Goal: Task Accomplishment & Management: Use online tool/utility

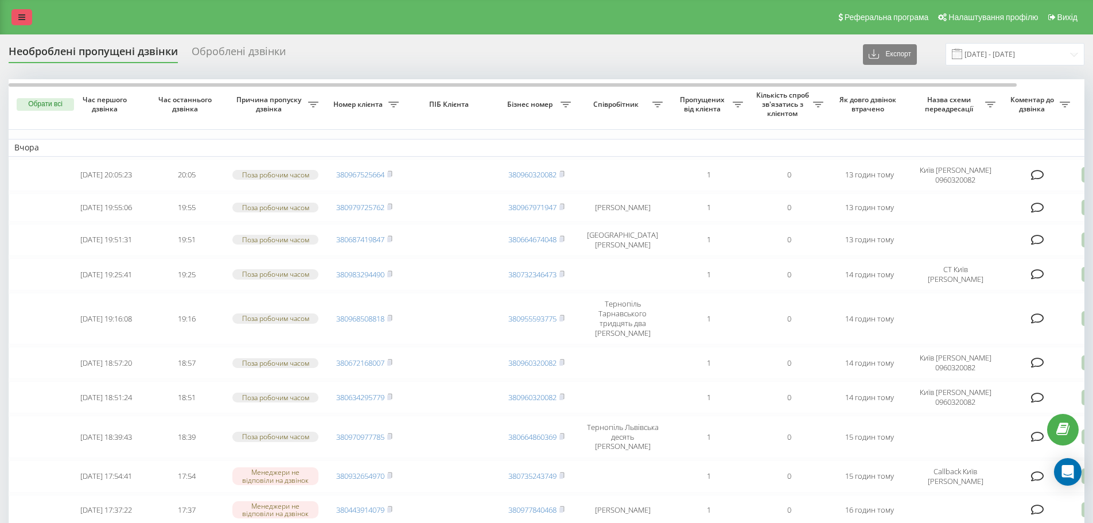
click at [20, 9] on link at bounding box center [21, 17] width 21 height 16
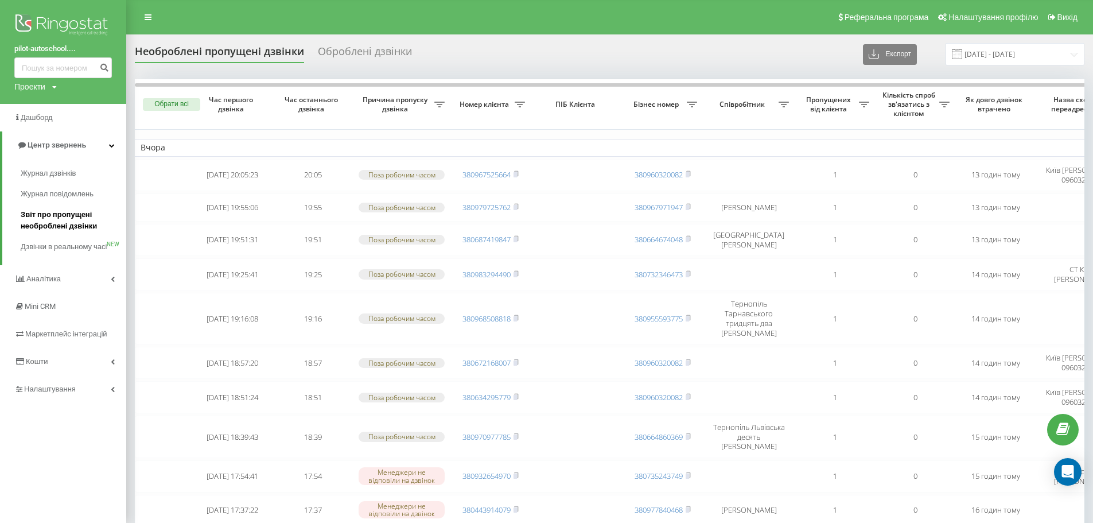
click at [68, 222] on span "Звіт про пропущені необроблені дзвінки" at bounding box center [71, 220] width 100 height 23
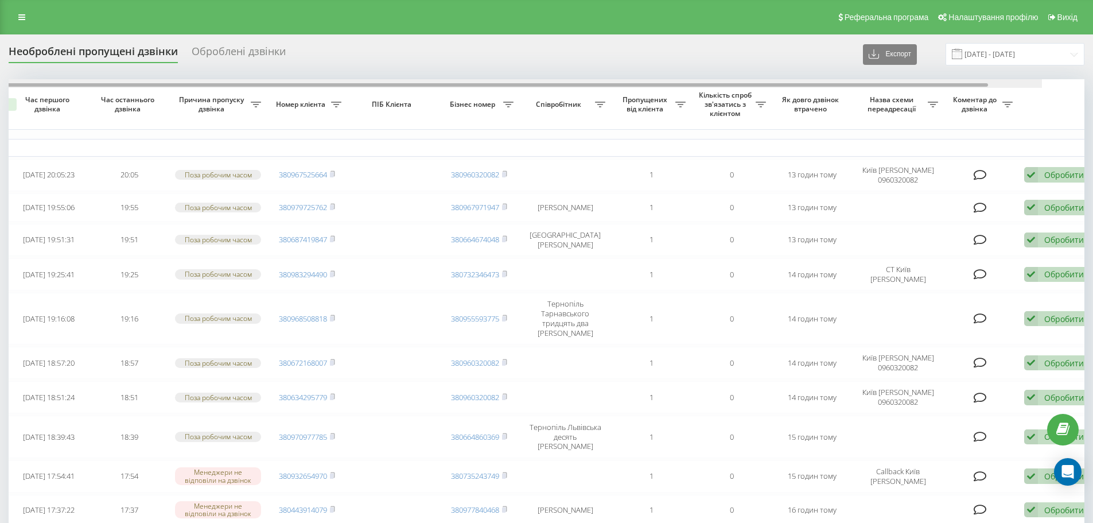
scroll to position [0, 72]
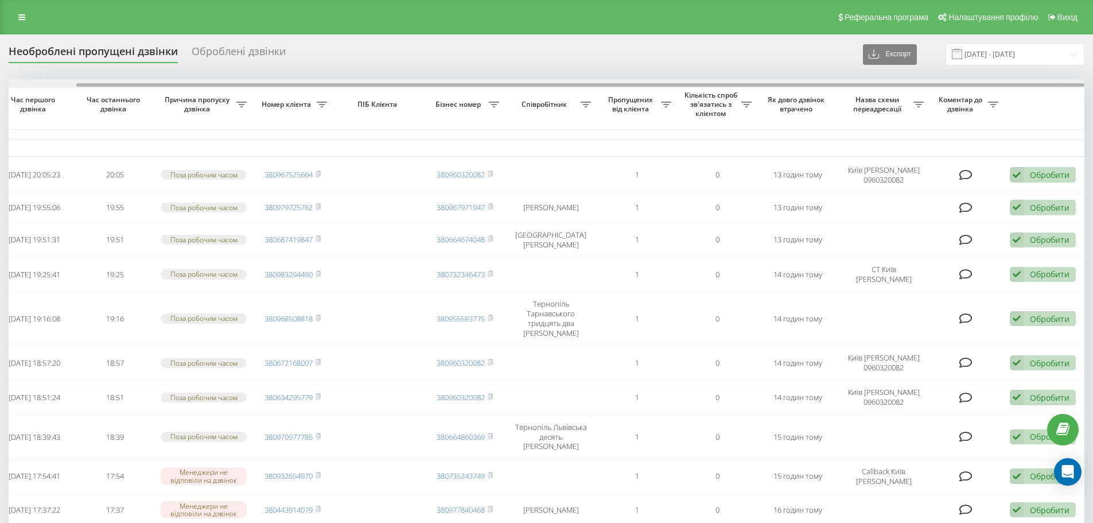
drag, startPoint x: 678, startPoint y: 84, endPoint x: 755, endPoint y: 95, distance: 78.3
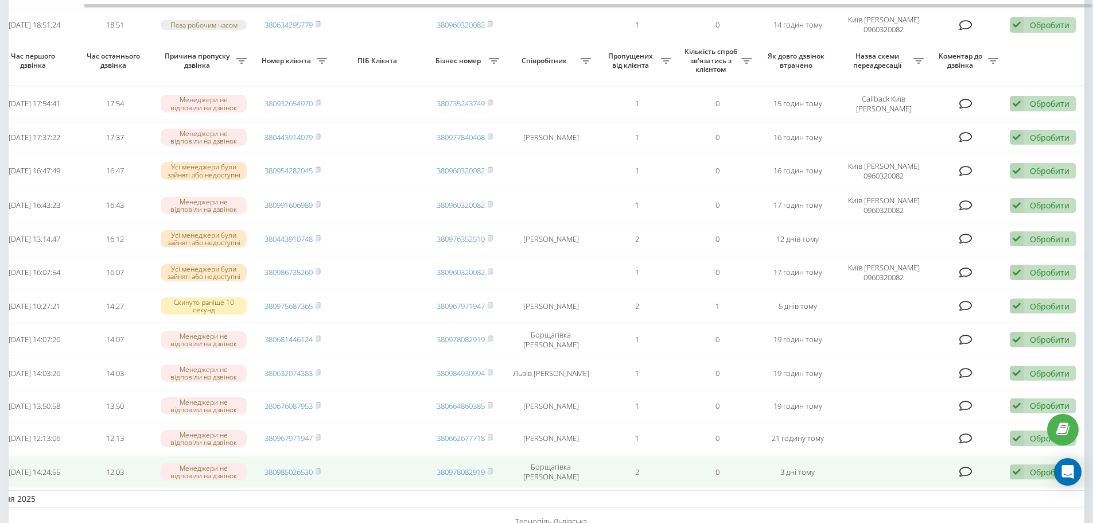
scroll to position [344, 0]
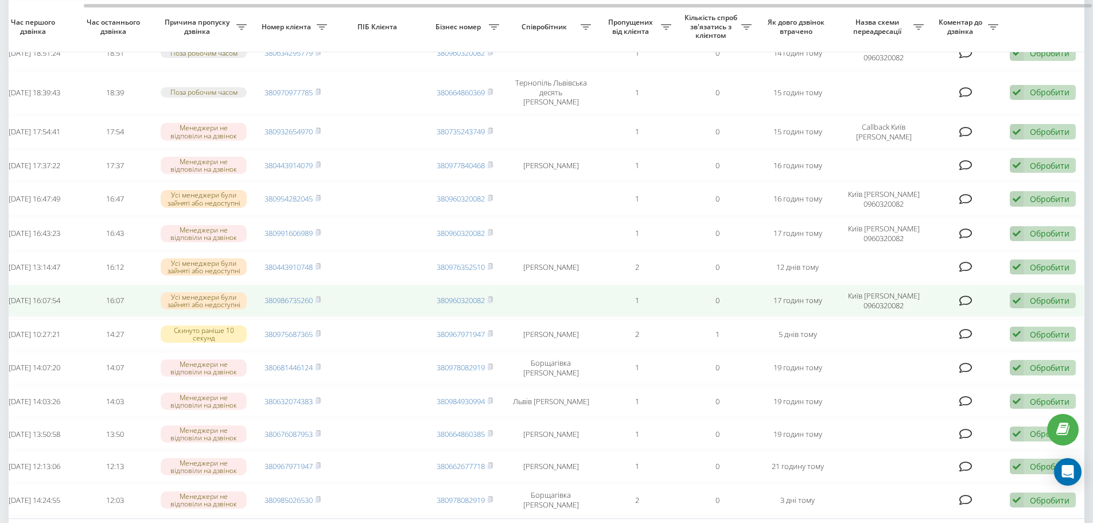
click at [1045, 295] on div "Обробити" at bounding box center [1050, 300] width 40 height 11
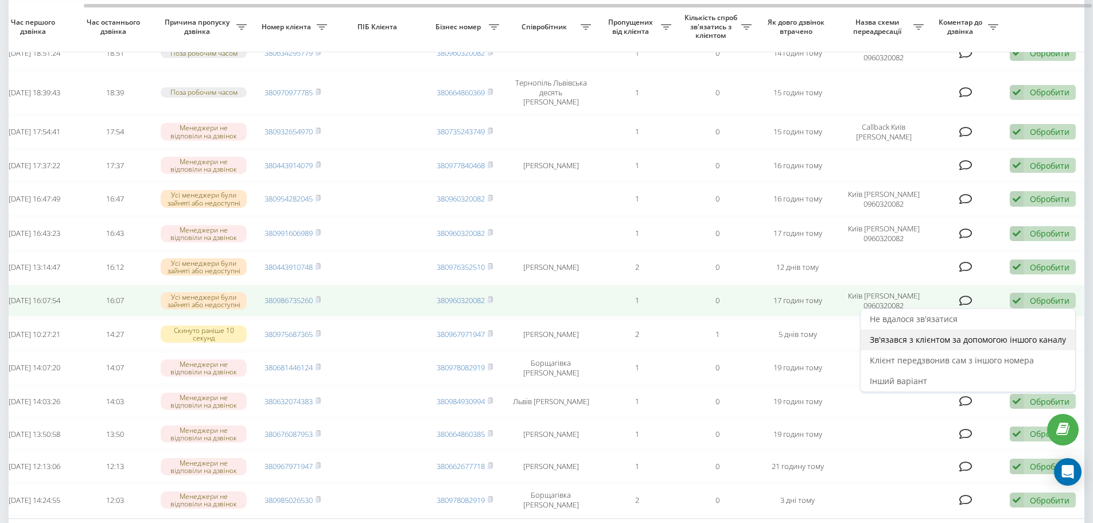
click at [968, 334] on span "Зв'язався з клієнтом за допомогою іншого каналу" at bounding box center [968, 339] width 196 height 11
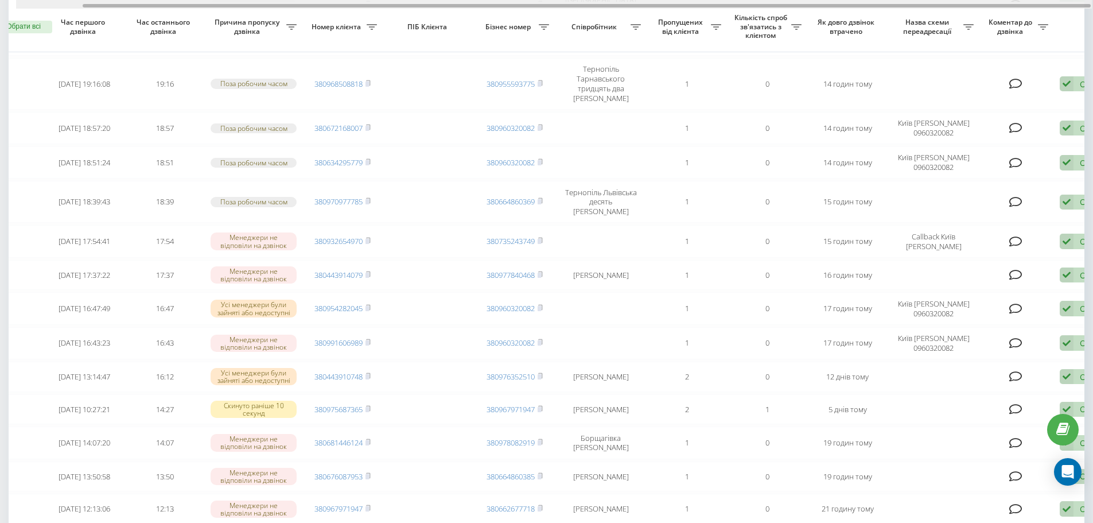
scroll to position [0, 72]
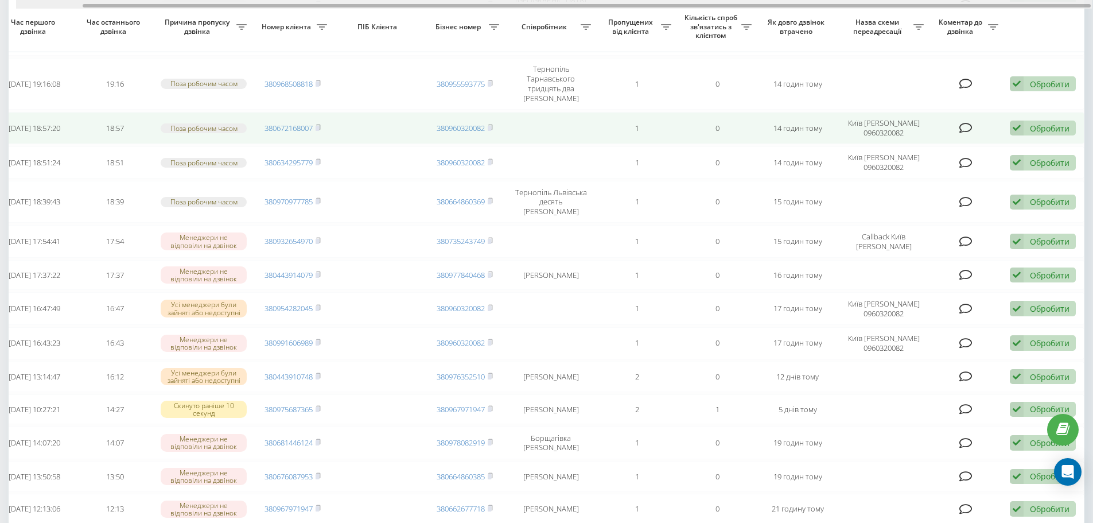
drag, startPoint x: 702, startPoint y: 6, endPoint x: 933, endPoint y: 111, distance: 253.8
click at [850, 24] on div "Обрати всі Час першого дзвінка Час останнього дзвінка Причина пропуску дзвінка …" at bounding box center [547, 345] width 1076 height 1106
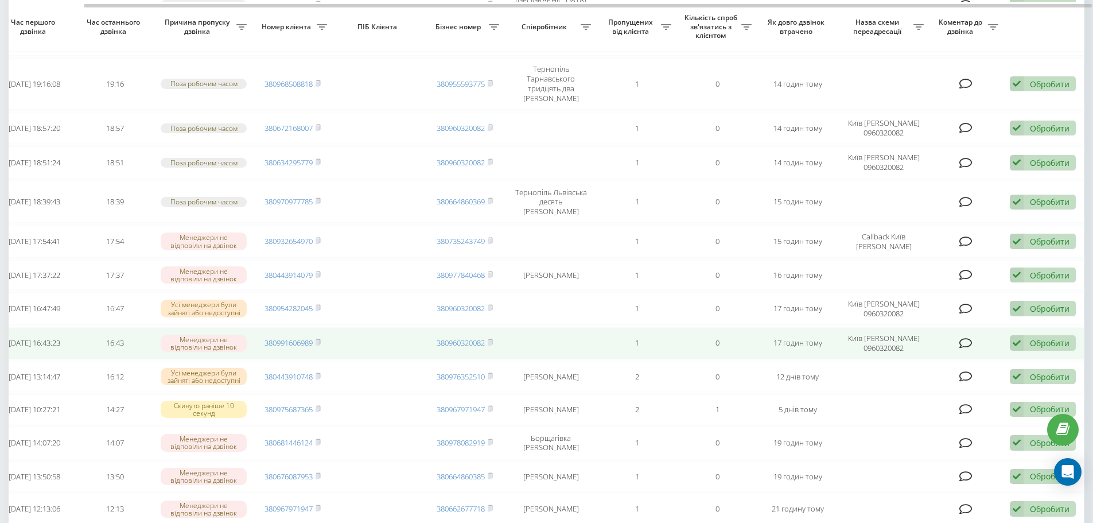
click at [1042, 337] on div "Обробити" at bounding box center [1050, 342] width 40 height 11
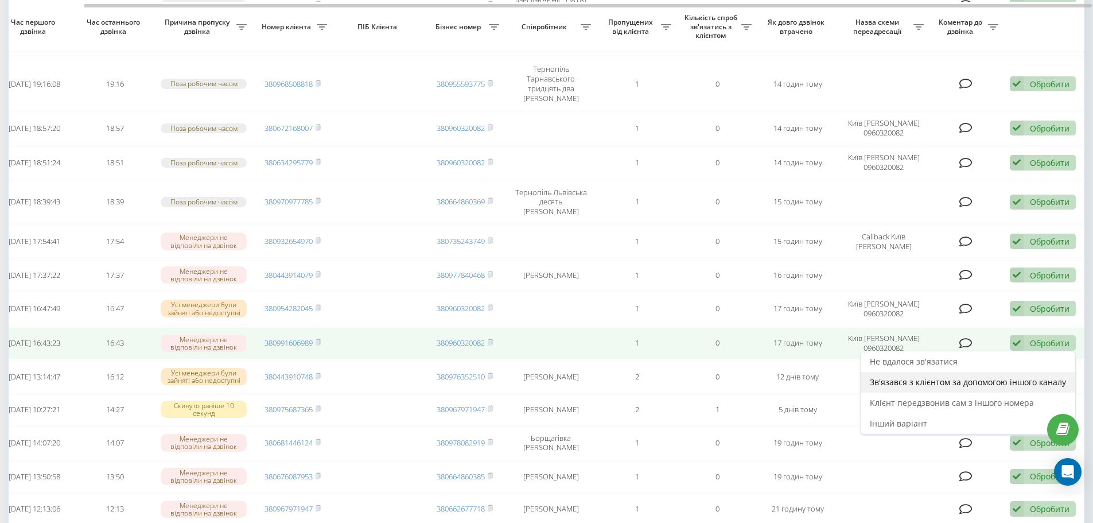
click at [979, 378] on div "Зв'язався з клієнтом за допомогою іншого каналу" at bounding box center [968, 382] width 215 height 21
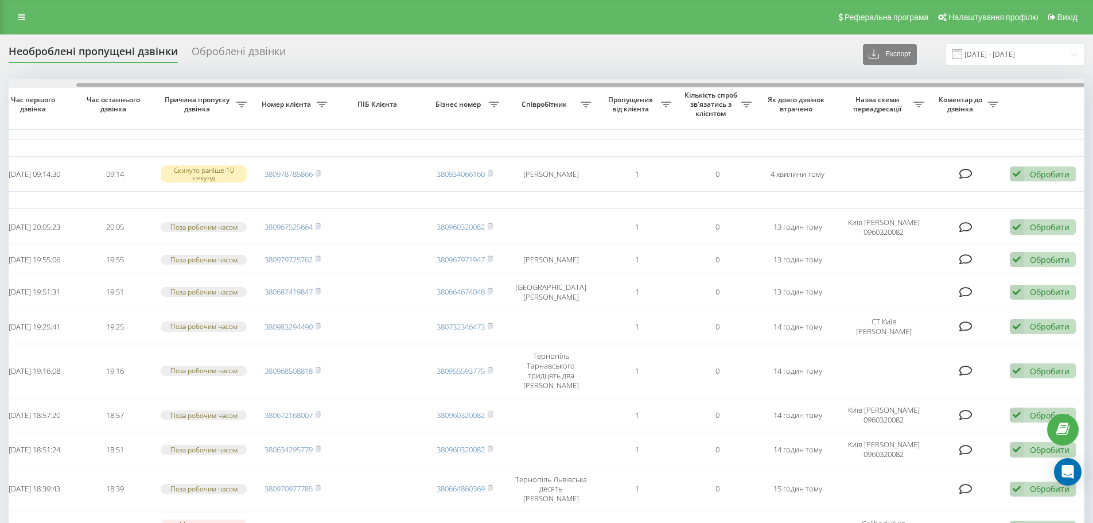
drag, startPoint x: 523, startPoint y: 86, endPoint x: 649, endPoint y: 103, distance: 127.5
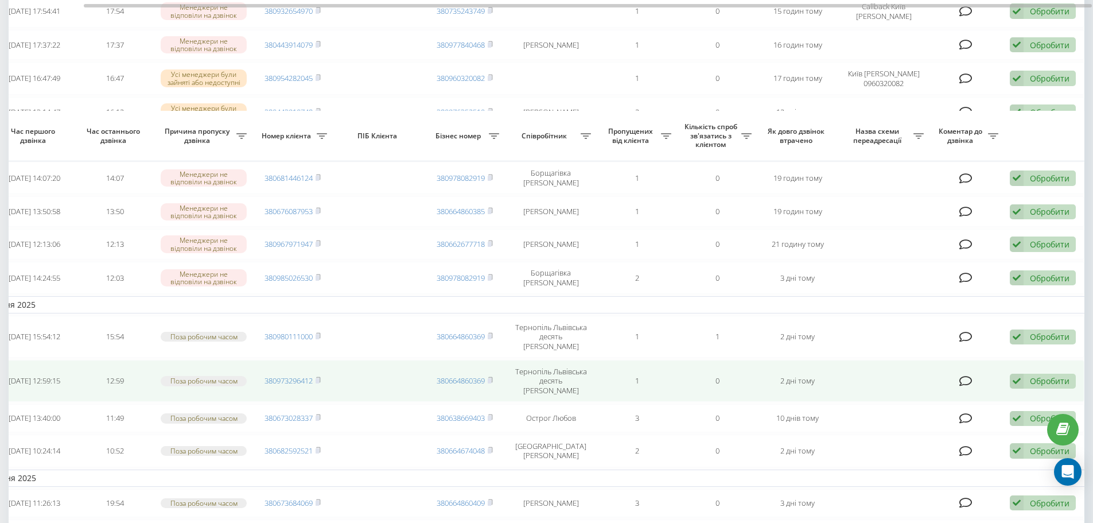
scroll to position [402, 0]
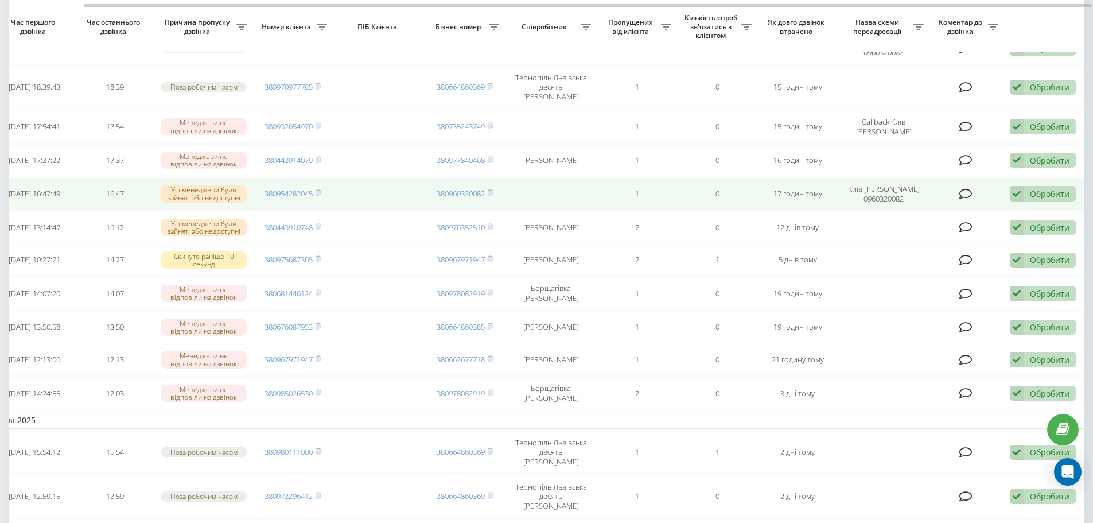
click at [1047, 186] on div "Обробити Не вдалося зв'язатися Зв'язався з клієнтом за допомогою іншого каналу …" at bounding box center [1043, 193] width 66 height 15
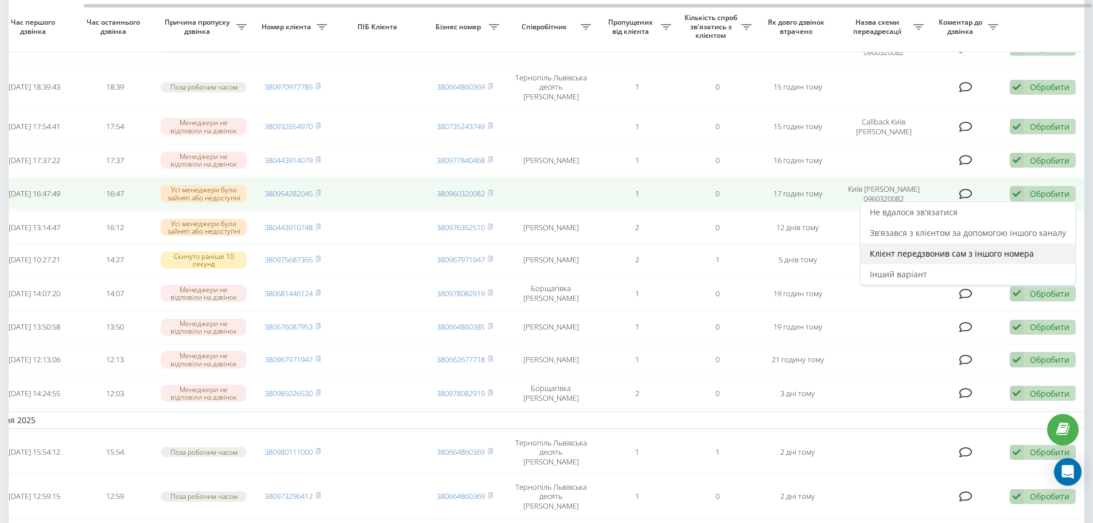
click at [953, 248] on span "Клієнт передзвонив сам з іншого номера" at bounding box center [952, 253] width 164 height 11
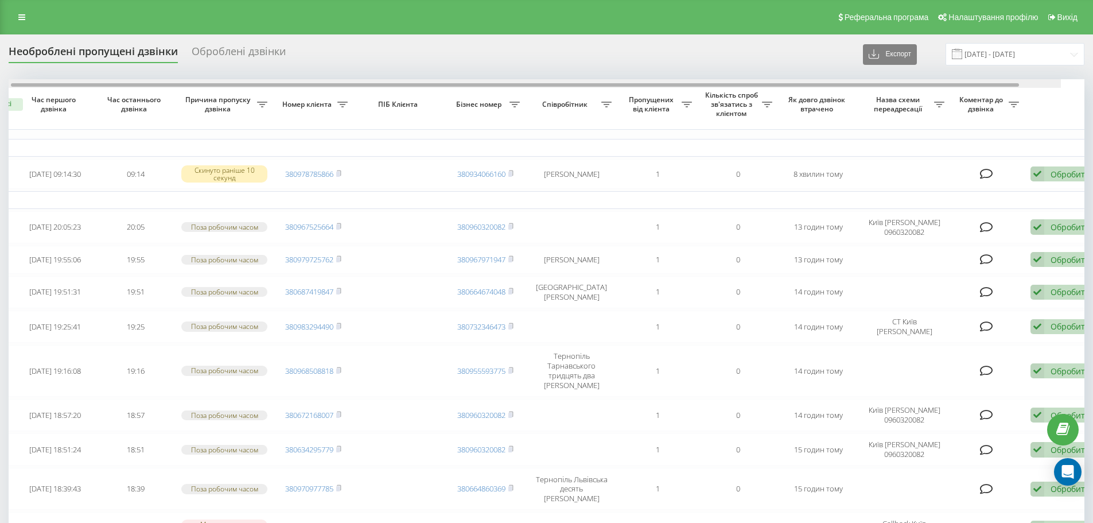
scroll to position [0, 72]
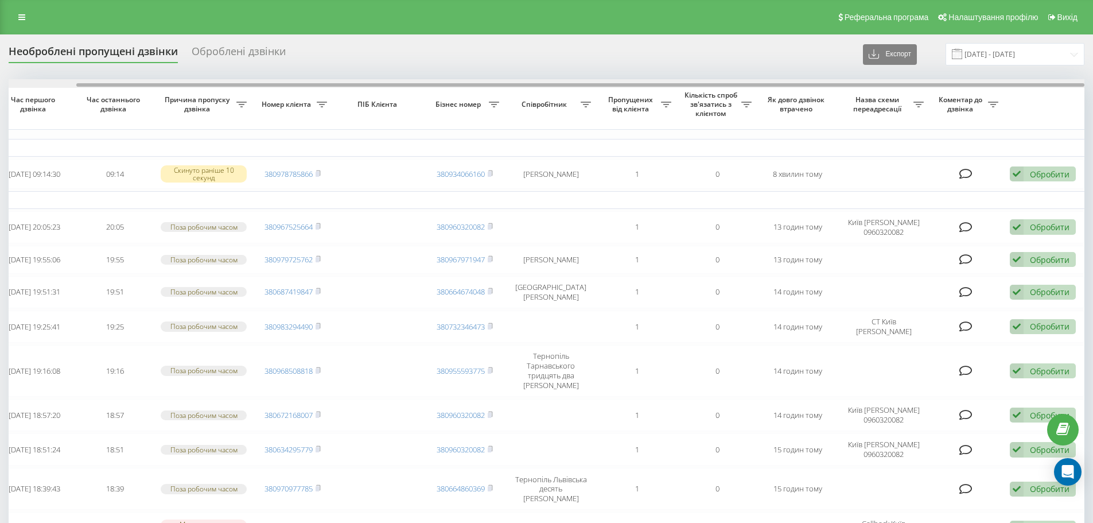
drag, startPoint x: 858, startPoint y: 85, endPoint x: 1101, endPoint y: 143, distance: 249.7
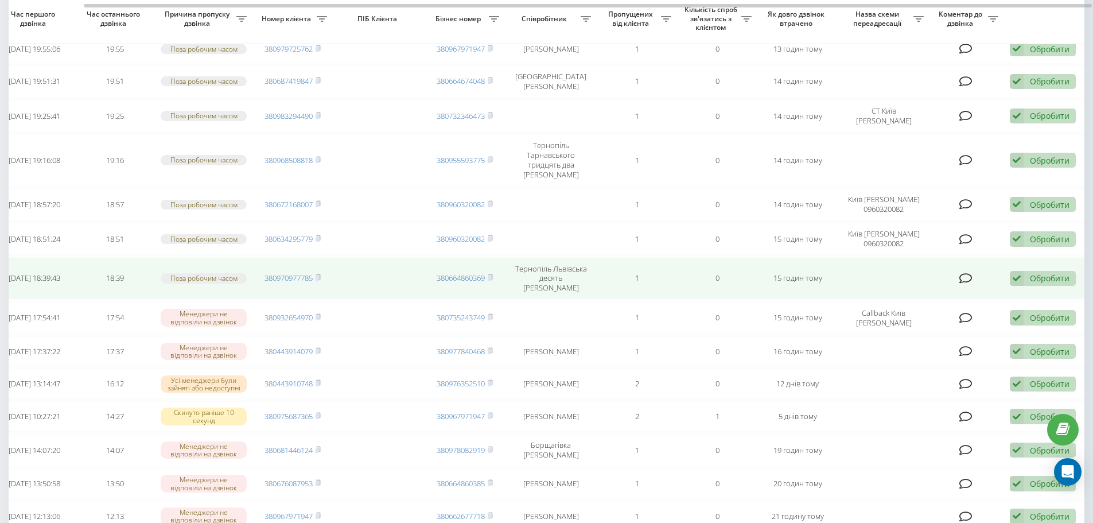
scroll to position [230, 0]
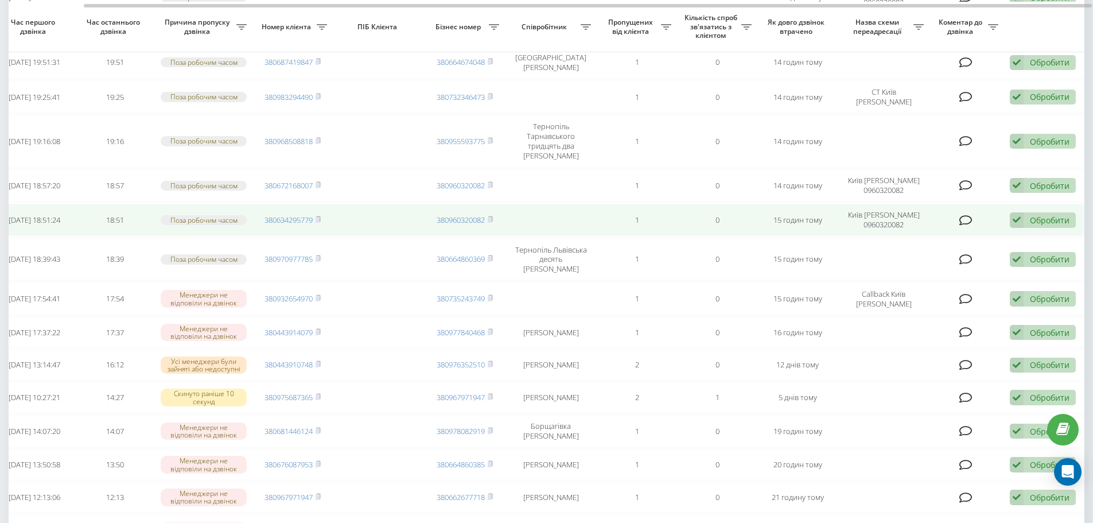
click at [1048, 215] on div "Обробити" at bounding box center [1050, 220] width 40 height 11
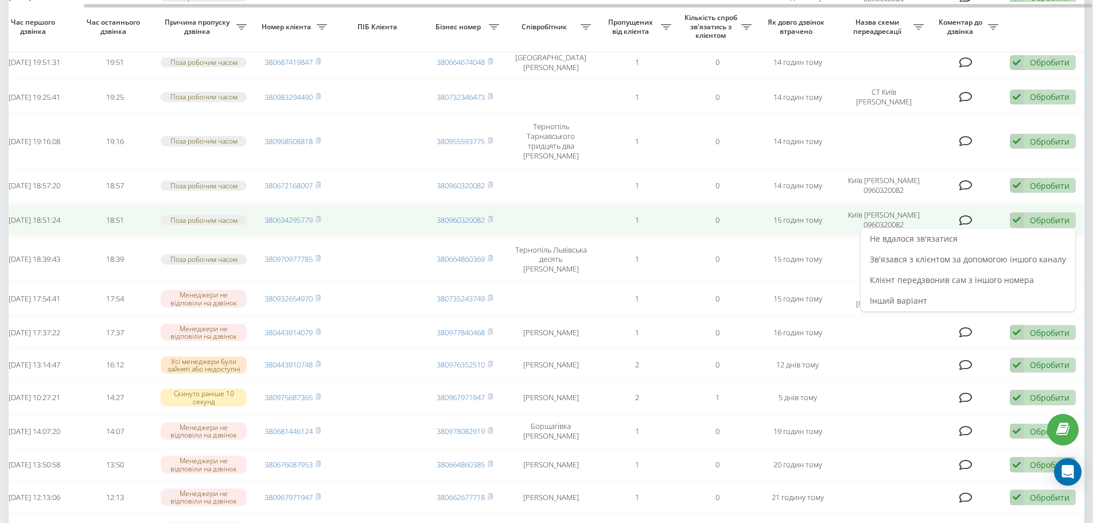
click at [695, 220] on td "0" at bounding box center [717, 220] width 80 height 32
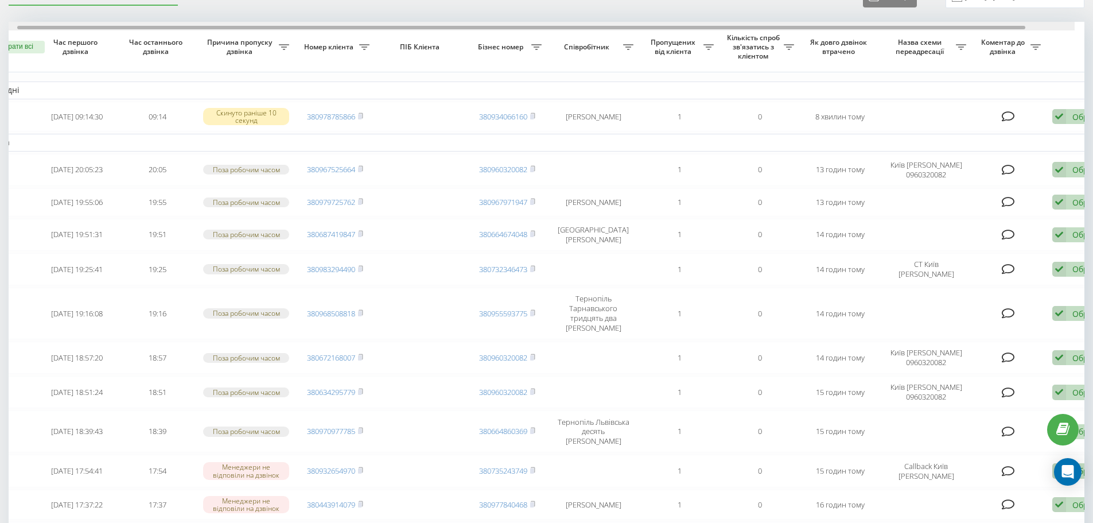
scroll to position [0, 0]
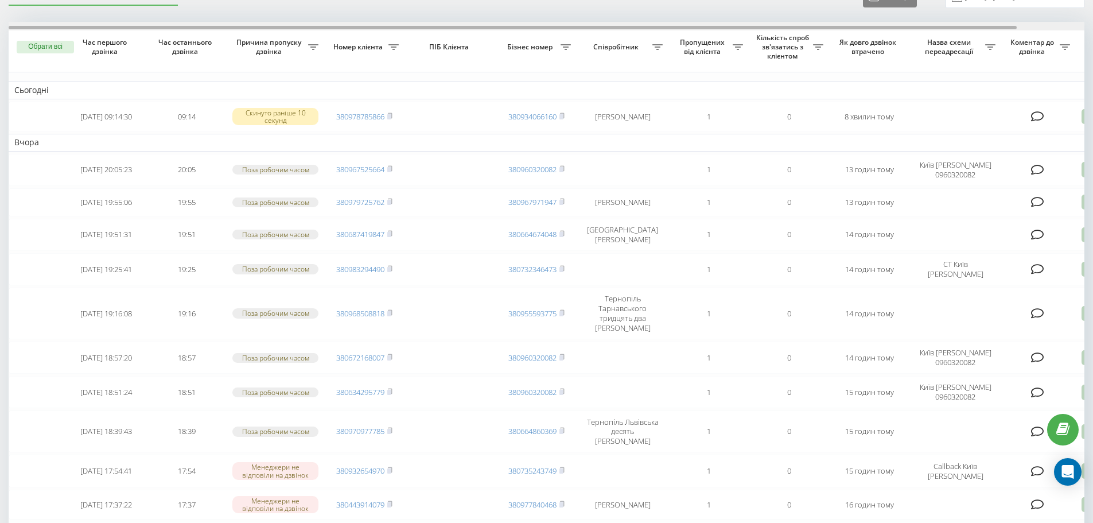
drag, startPoint x: 780, startPoint y: 27, endPoint x: 686, endPoint y: 36, distance: 94.5
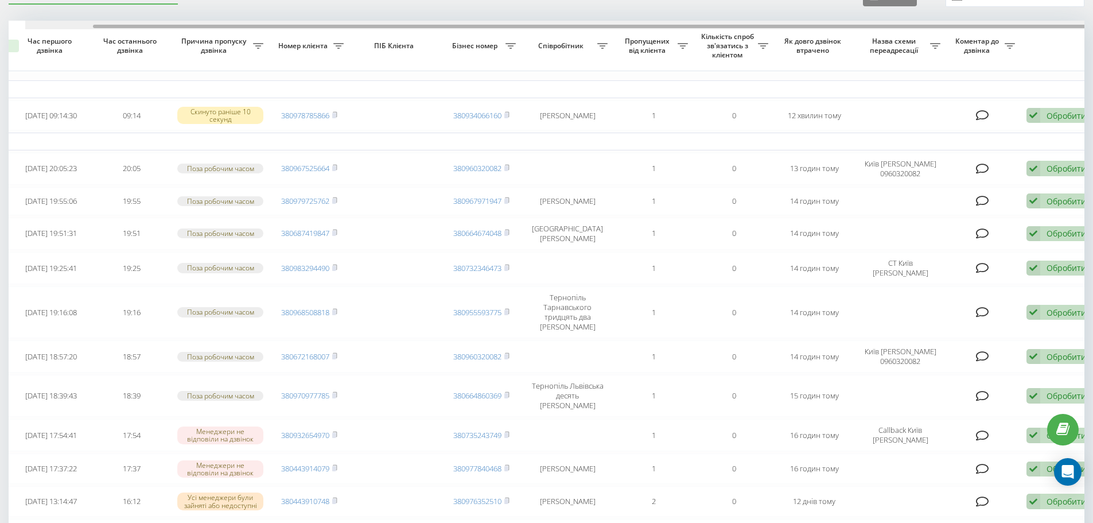
scroll to position [0, 72]
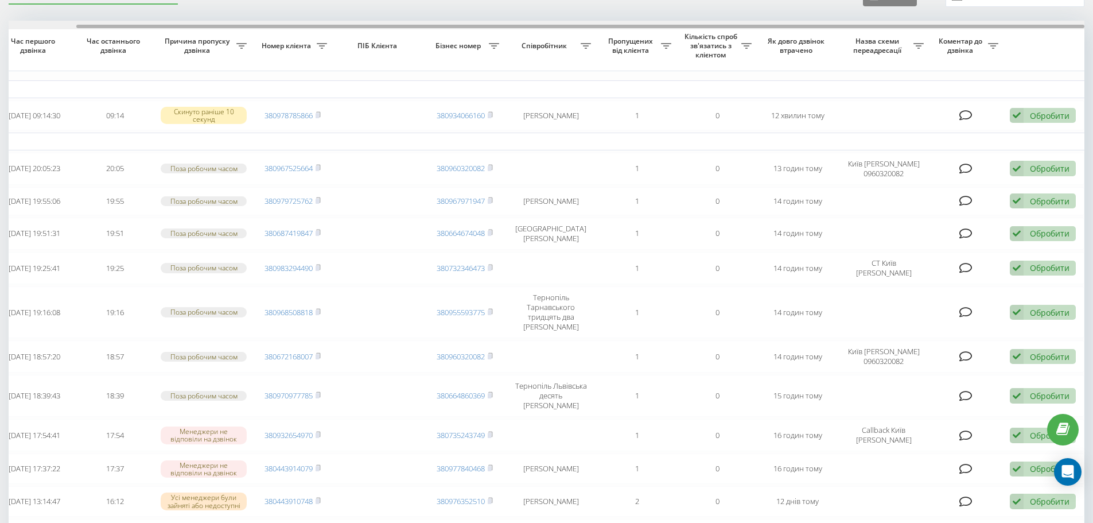
drag, startPoint x: 629, startPoint y: 26, endPoint x: 861, endPoint y: 47, distance: 232.8
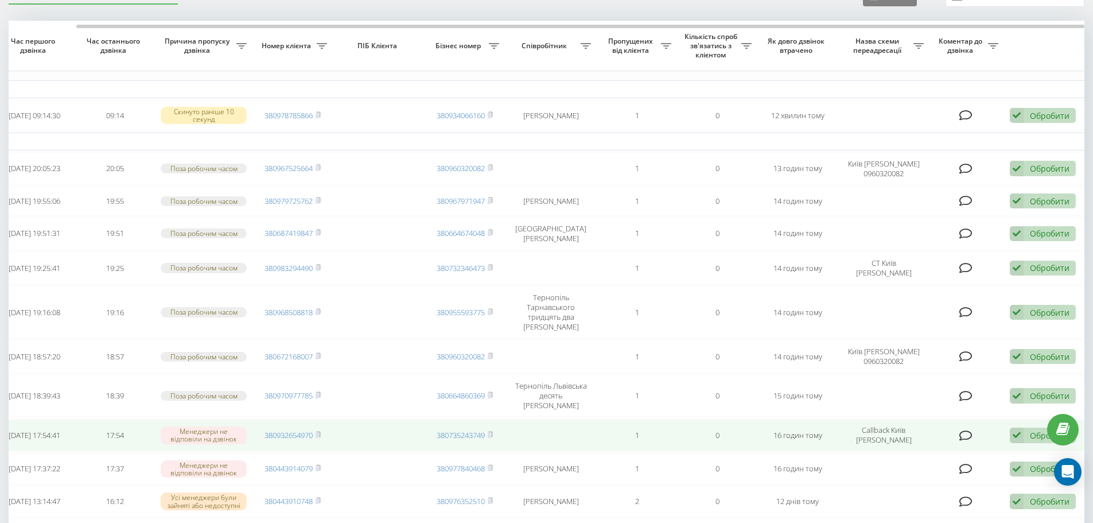
click at [1032, 430] on div "Обробити" at bounding box center [1050, 435] width 40 height 11
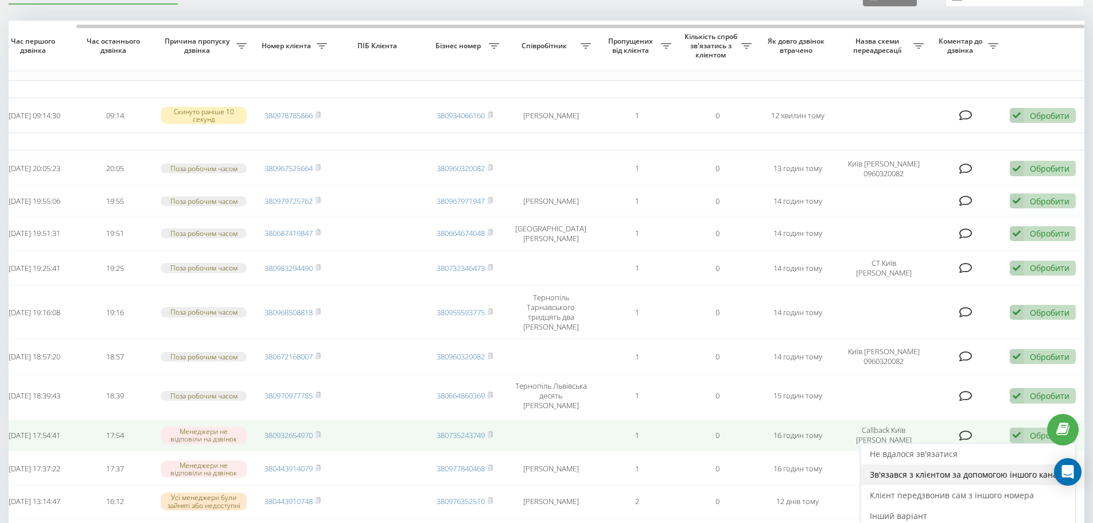
click at [971, 469] on span "Зв'язався з клієнтом за допомогою іншого каналу" at bounding box center [968, 474] width 196 height 11
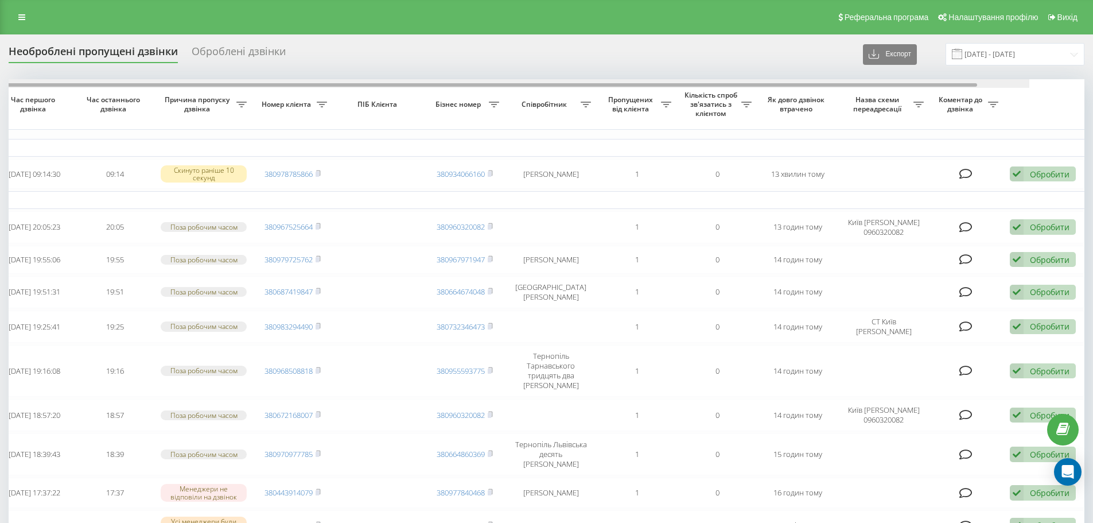
drag, startPoint x: 848, startPoint y: 84, endPoint x: 984, endPoint y: 92, distance: 136.2
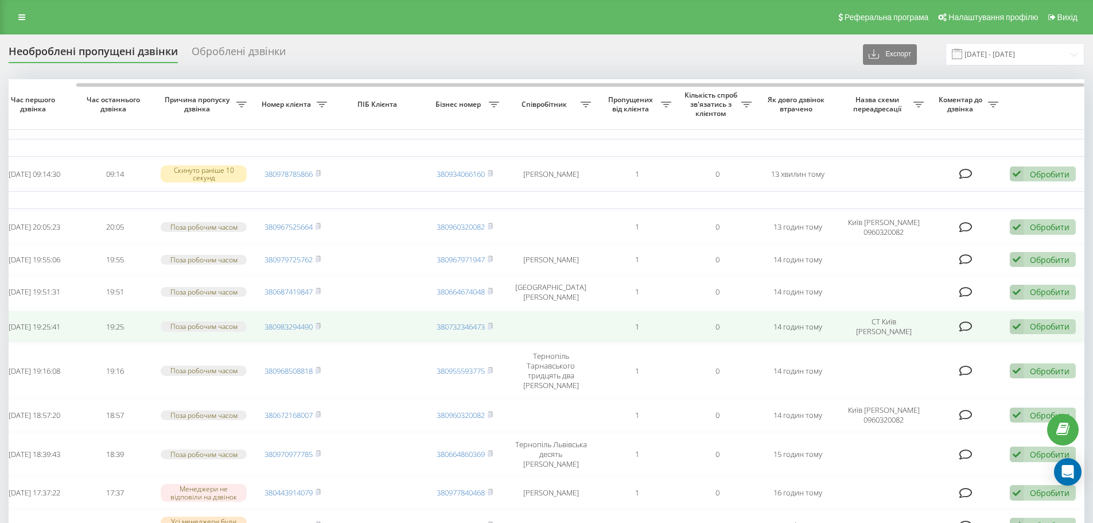
click at [1040, 332] on div "Обробити" at bounding box center [1050, 326] width 40 height 11
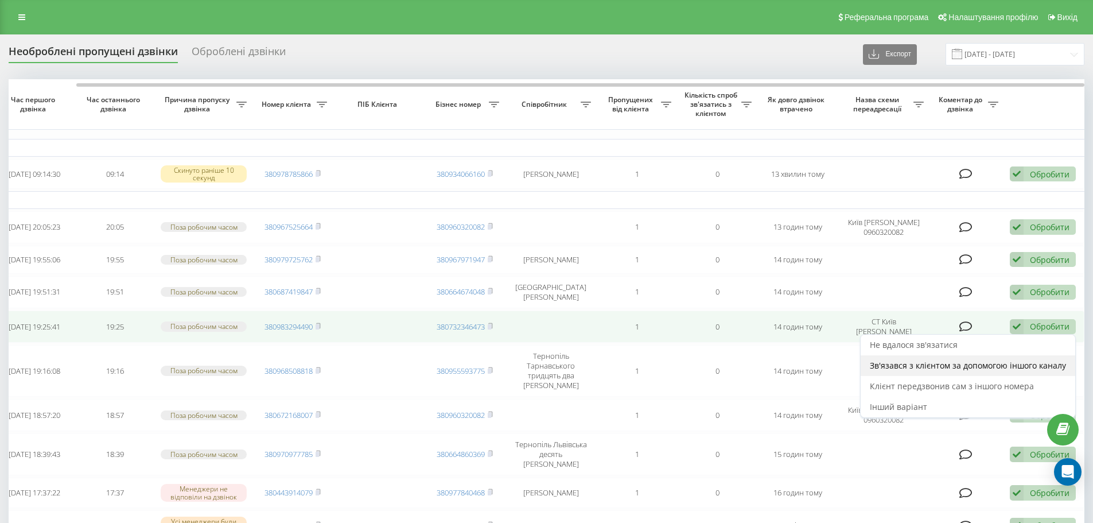
click at [918, 371] on span "Зв'язався з клієнтом за допомогою іншого каналу" at bounding box center [968, 365] width 196 height 11
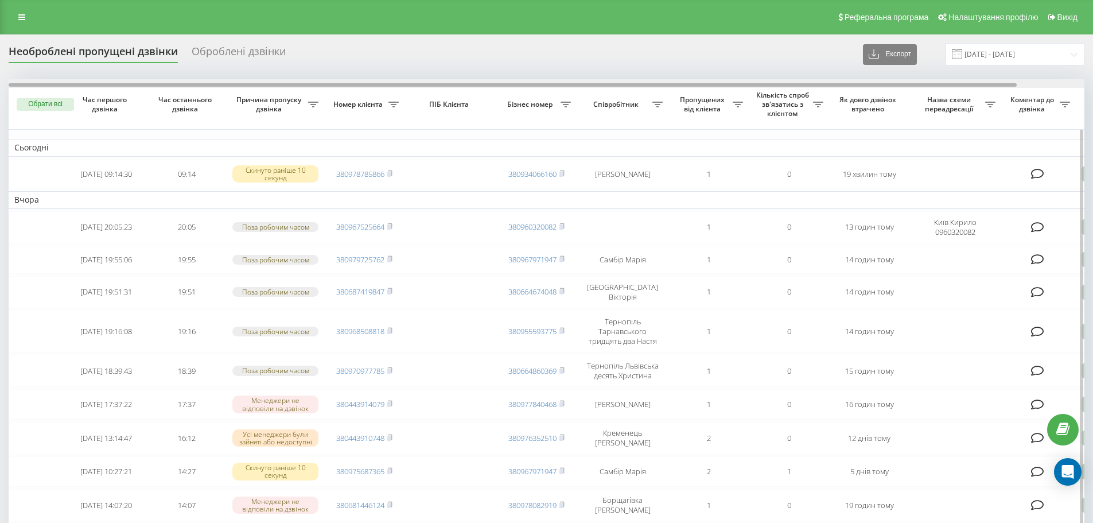
scroll to position [0, 72]
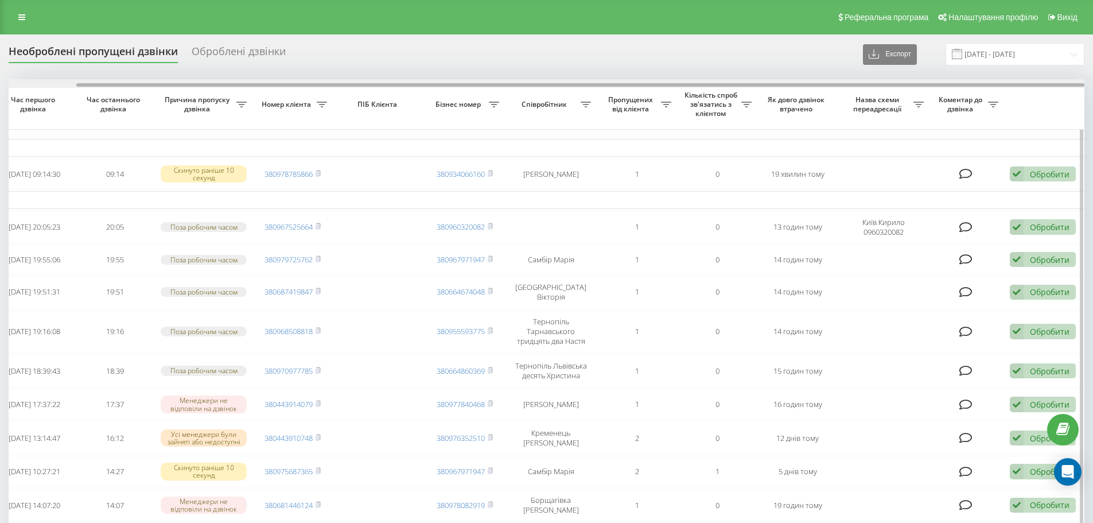
drag, startPoint x: 631, startPoint y: 83, endPoint x: 686, endPoint y: 88, distance: 55.9
click at [686, 88] on div at bounding box center [547, 83] width 1076 height 9
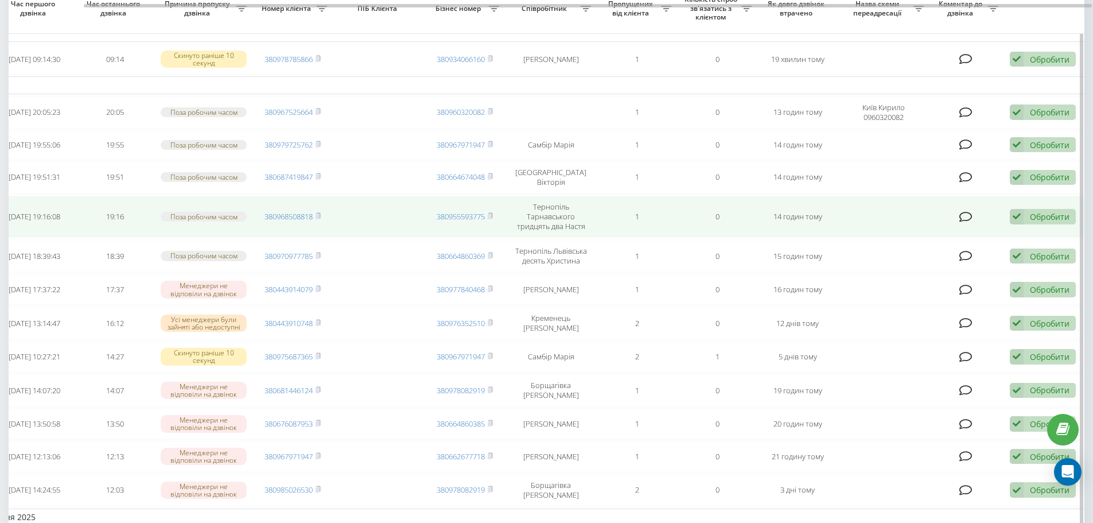
scroll to position [0, 0]
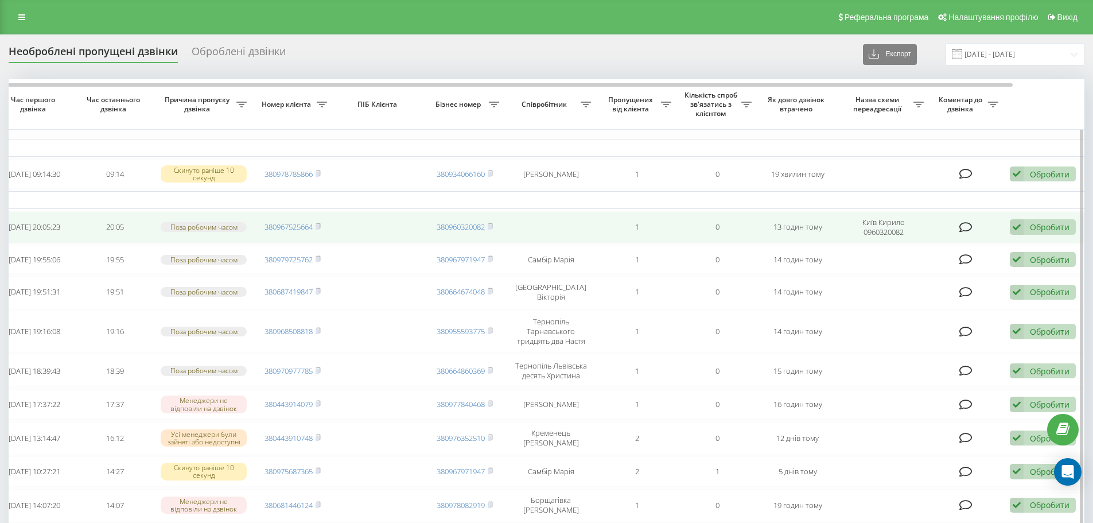
click at [1059, 230] on div "Обробити" at bounding box center [1050, 227] width 40 height 11
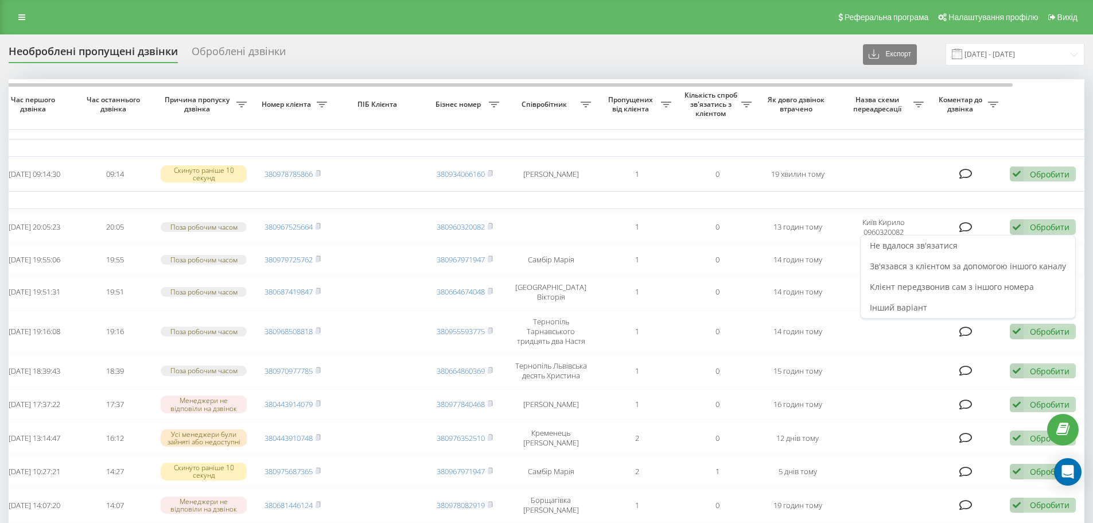
click at [908, 247] on span "Не вдалося зв'язатися" at bounding box center [914, 245] width 88 height 11
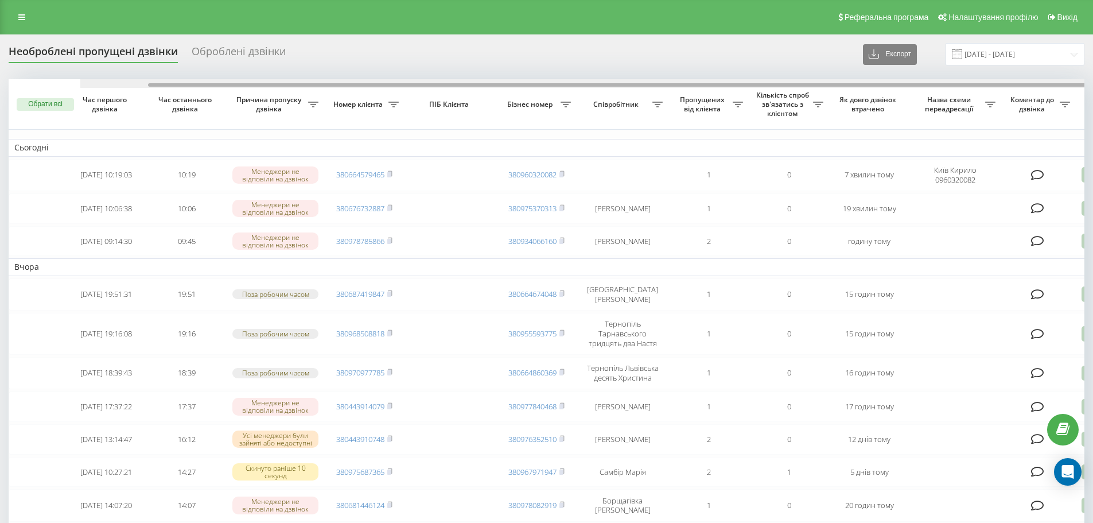
scroll to position [0, 72]
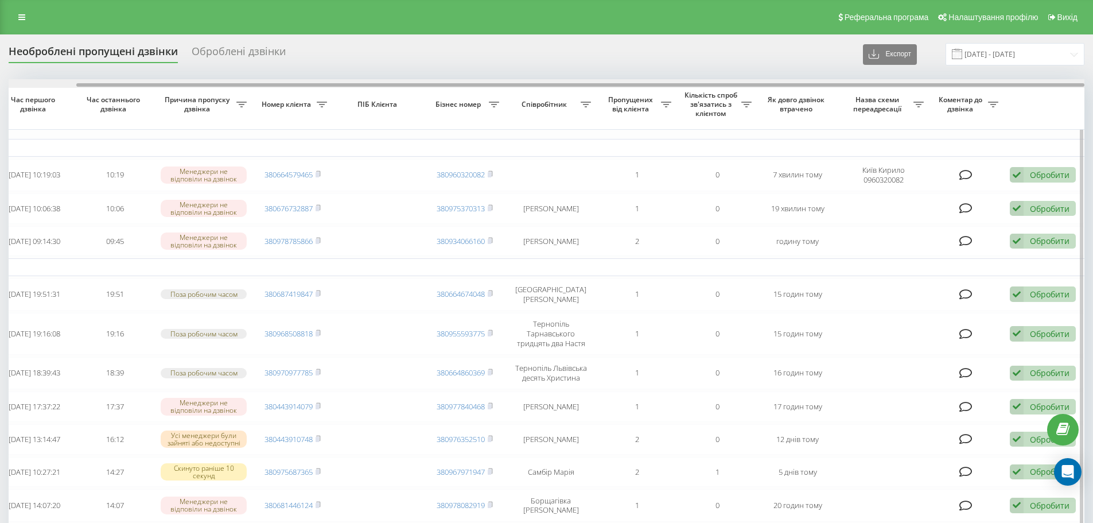
drag, startPoint x: 784, startPoint y: 83, endPoint x: 863, endPoint y: 79, distance: 79.3
click at [863, 79] on div at bounding box center [547, 83] width 1076 height 9
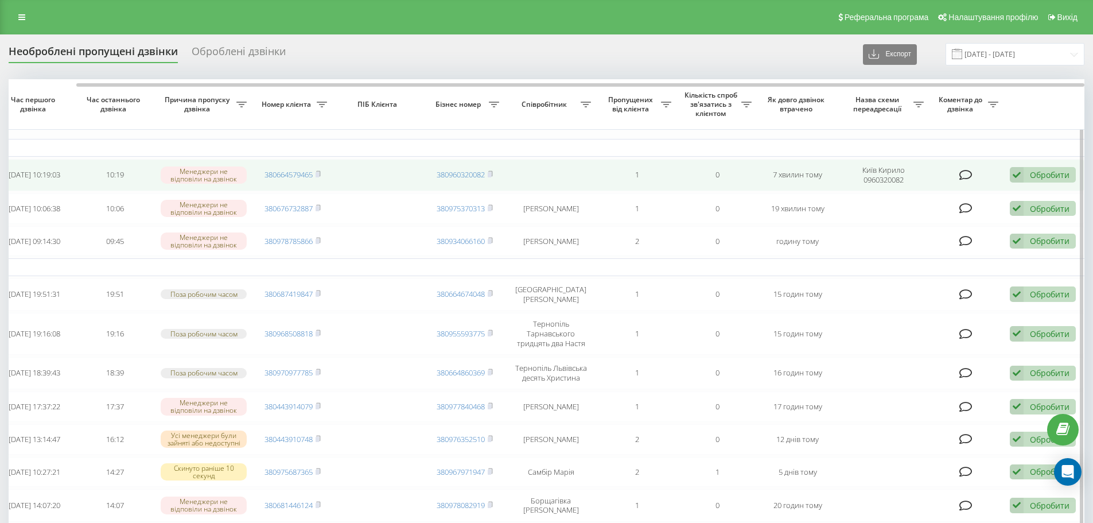
click at [1058, 171] on div "Обробити" at bounding box center [1050, 174] width 40 height 11
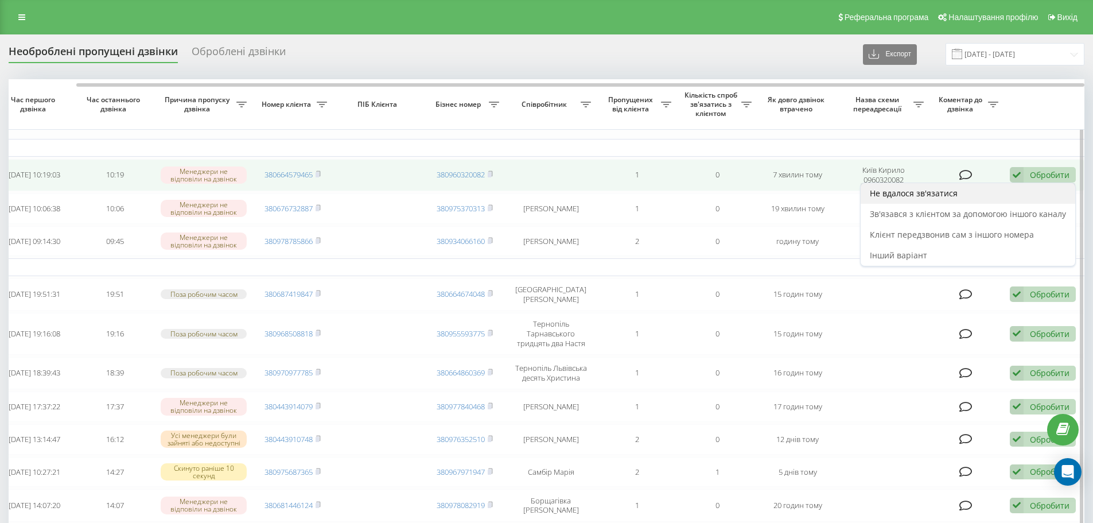
click at [947, 195] on span "Не вдалося зв'язатися" at bounding box center [914, 193] width 88 height 11
